Goal: Task Accomplishment & Management: Use online tool/utility

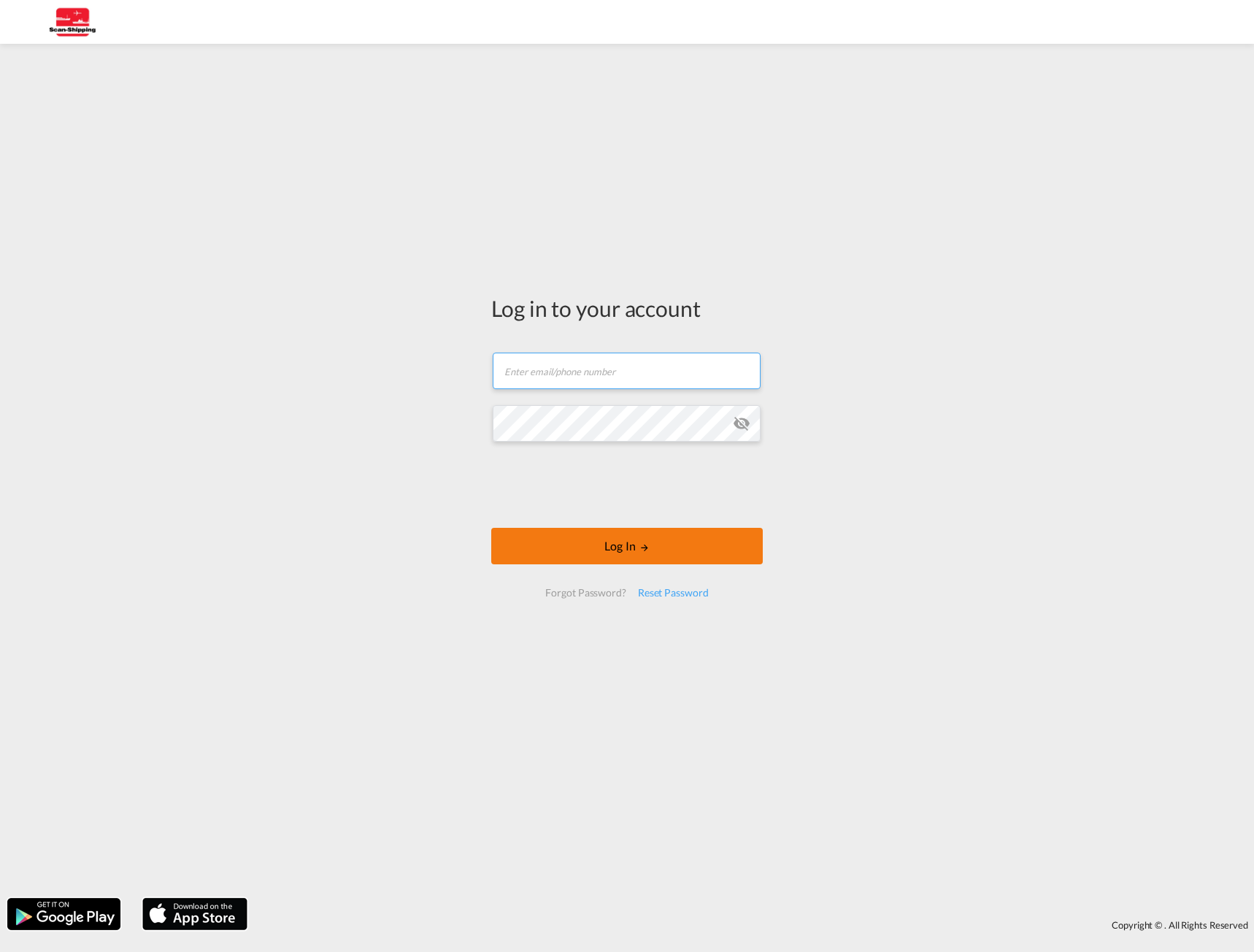
type input "[EMAIL_ADDRESS][DOMAIN_NAME]"
click at [614, 533] on button "Log In" at bounding box center [627, 546] width 271 height 36
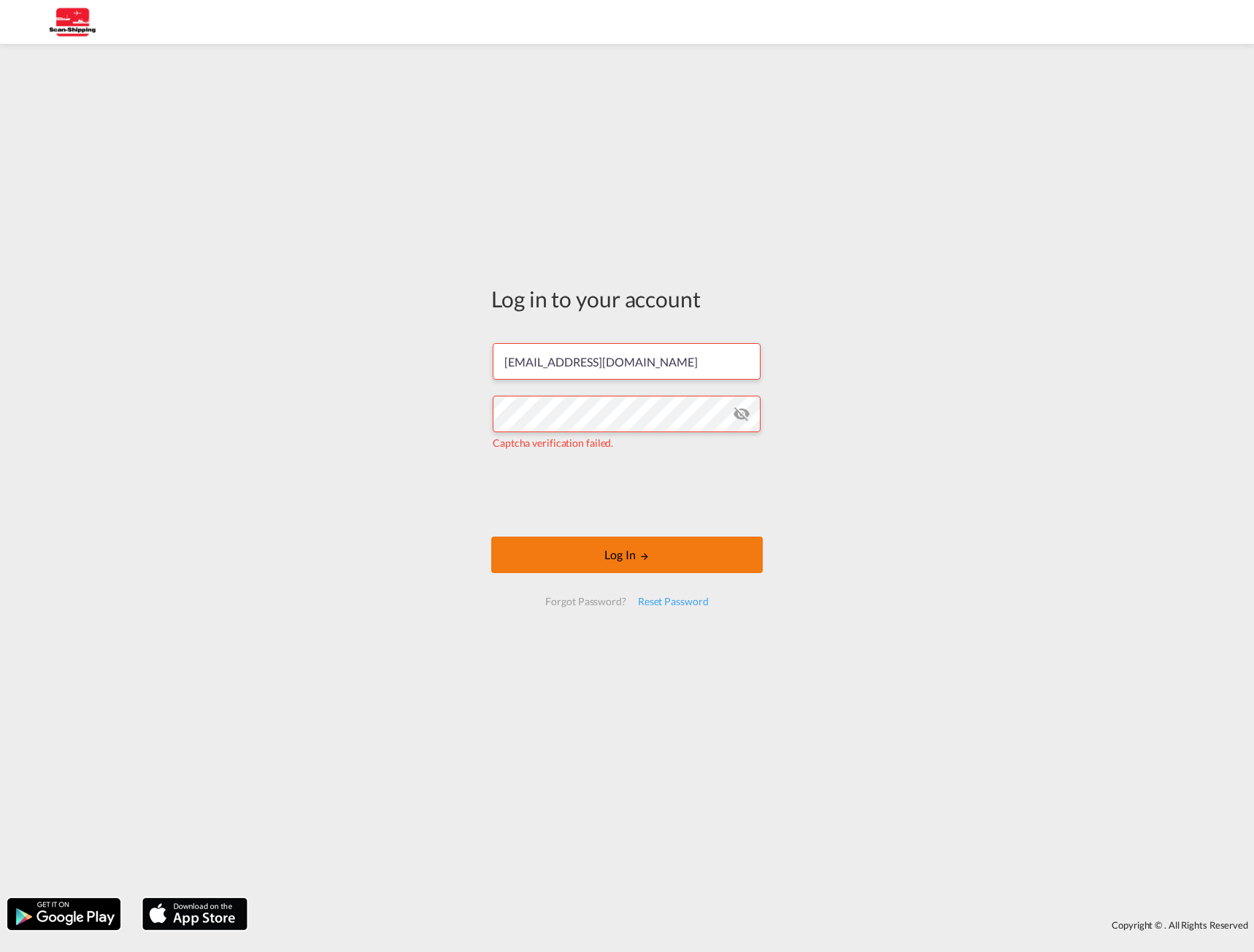
click at [648, 543] on button "Log In" at bounding box center [627, 555] width 271 height 36
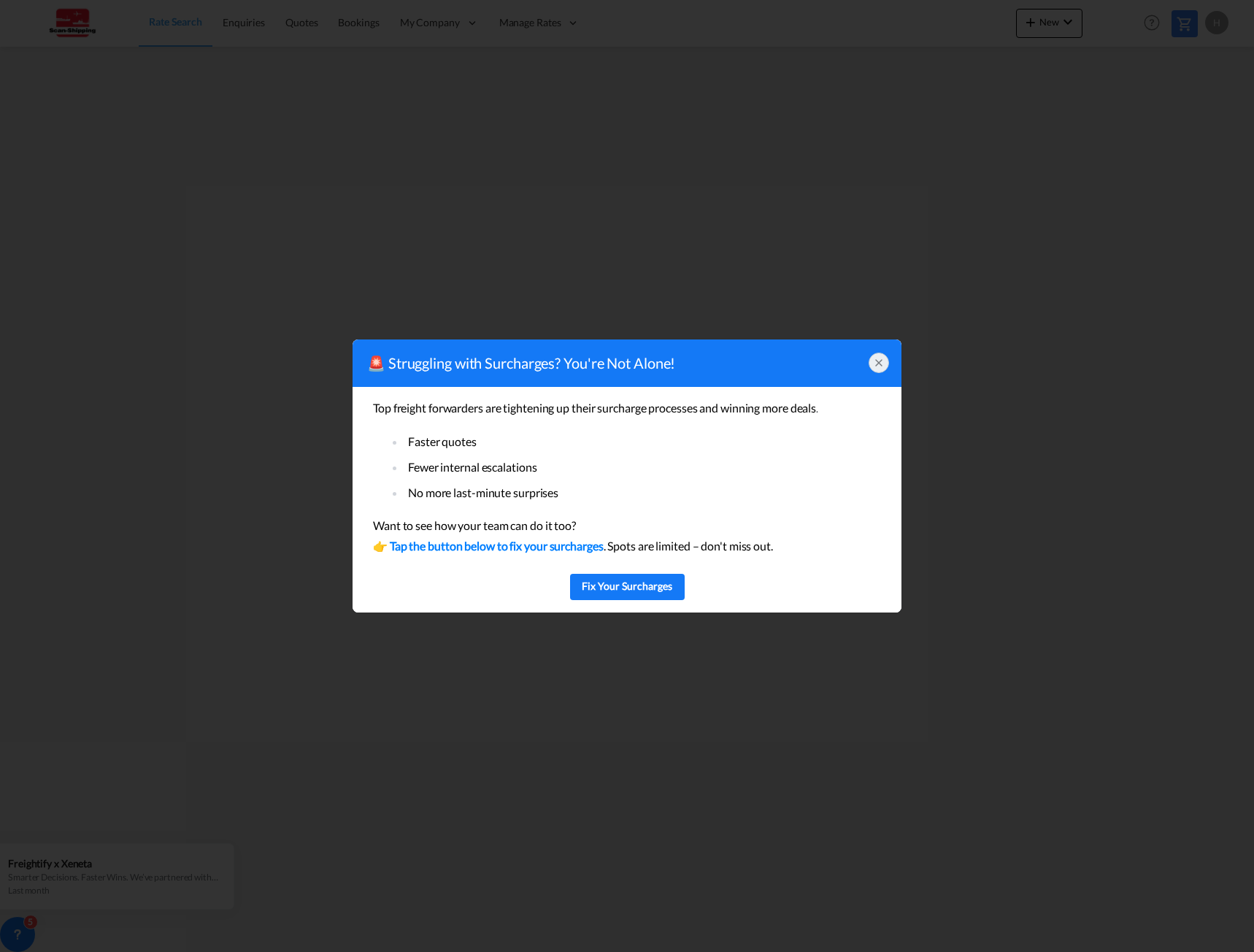
click at [879, 365] on icon at bounding box center [878, 363] width 11 height 11
